Goal: Contribute content: Add original content to the website for others to see

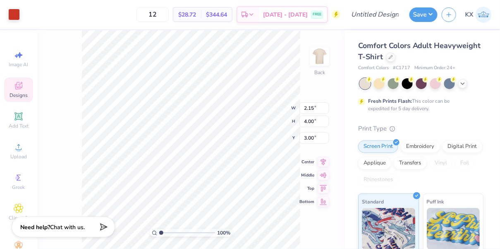
type input "9.49"
type input "17.68"
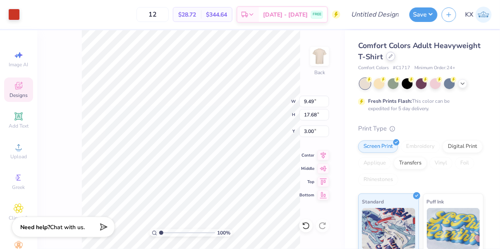
click at [388, 57] on div at bounding box center [390, 56] width 9 height 9
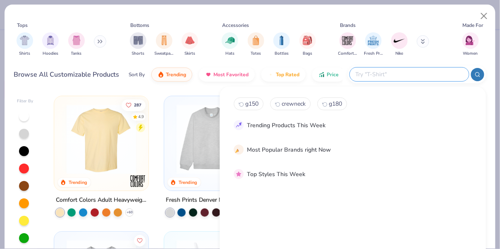
click at [445, 74] on input "text" at bounding box center [409, 75] width 108 height 10
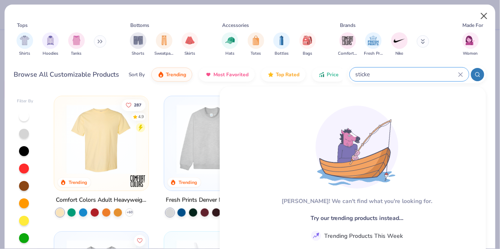
type input "sticke"
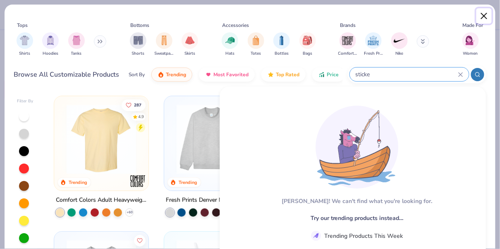
click at [484, 12] on button "Close" at bounding box center [485, 16] width 16 height 16
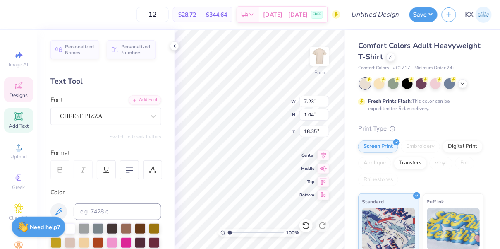
scroll to position [0, 1]
type textarea "Pizza Thurs"
type input "18.35"
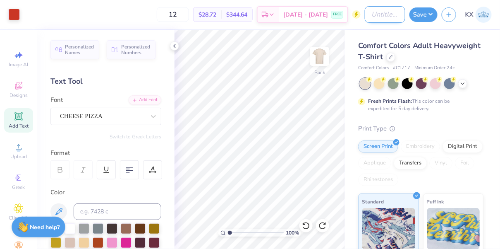
click at [388, 14] on input "Design Title" at bounding box center [385, 14] width 41 height 17
type input "(Fordham) Foundry - Pizza"
click at [421, 14] on button "Save" at bounding box center [424, 13] width 28 height 14
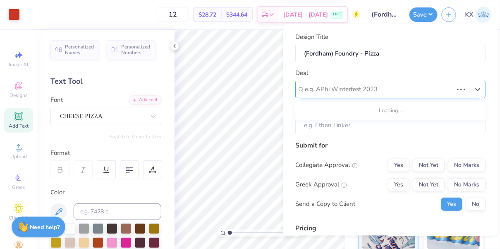
click at [357, 85] on div at bounding box center [379, 89] width 148 height 11
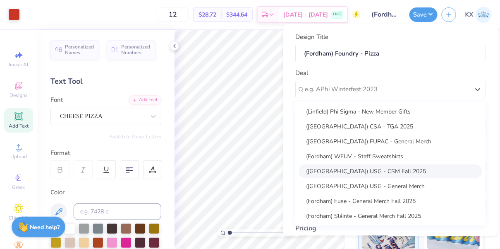
scroll to position [179, 0]
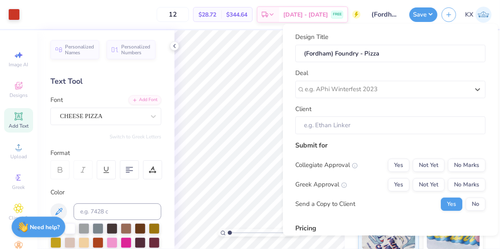
click at [287, 82] on div "Design Title (Fordham) Foundry - Pizza Deal option , selected. Select is focuse…" at bounding box center [390, 129] width 215 height 211
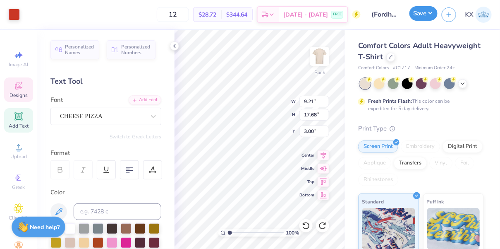
click at [420, 17] on button "Save" at bounding box center [424, 13] width 28 height 14
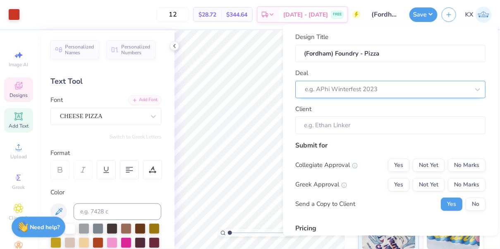
click at [398, 93] on div at bounding box center [387, 89] width 165 height 11
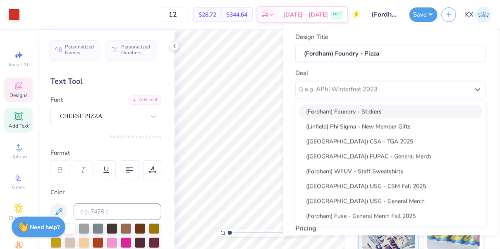
click at [394, 115] on div "(Fordham) Foundry - Stickers" at bounding box center [391, 111] width 184 height 14
type input "[PERSON_NAME]"
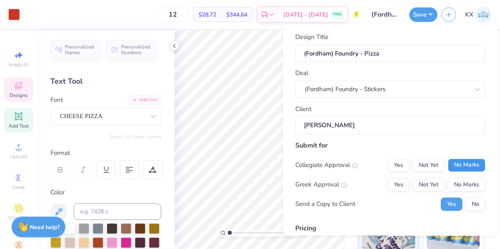
click at [478, 161] on button "No Marks" at bounding box center [467, 164] width 38 height 13
click at [406, 183] on button "Yes" at bounding box center [399, 184] width 22 height 13
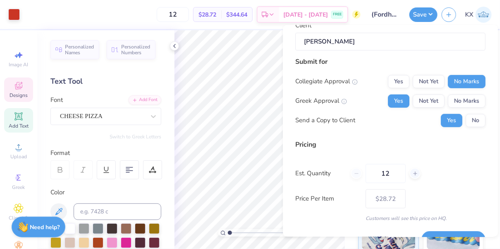
scroll to position [103, 0]
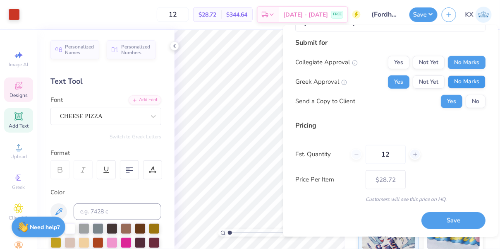
click at [462, 74] on div "Collegiate Approval Yes Not Yet No Marks Greek Approval Yes Not Yet No Marks Se…" at bounding box center [390, 82] width 190 height 52
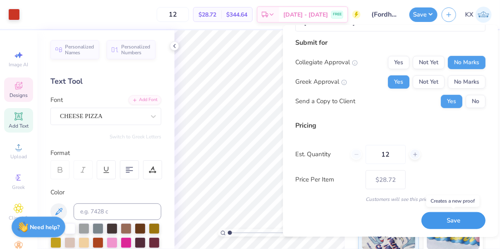
click at [447, 220] on button "Save" at bounding box center [454, 220] width 64 height 17
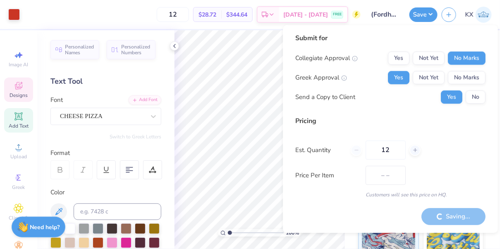
type input "$28.72"
